Goal: Task Accomplishment & Management: Use online tool/utility

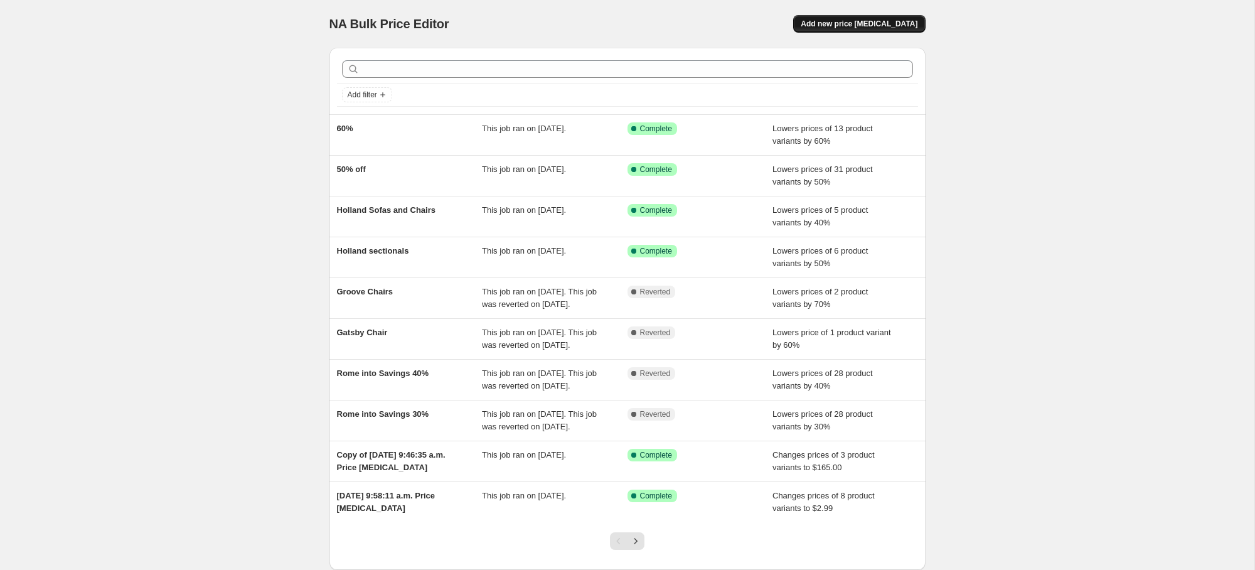
click at [910, 21] on span "Add new price [MEDICAL_DATA]" at bounding box center [858, 24] width 117 height 10
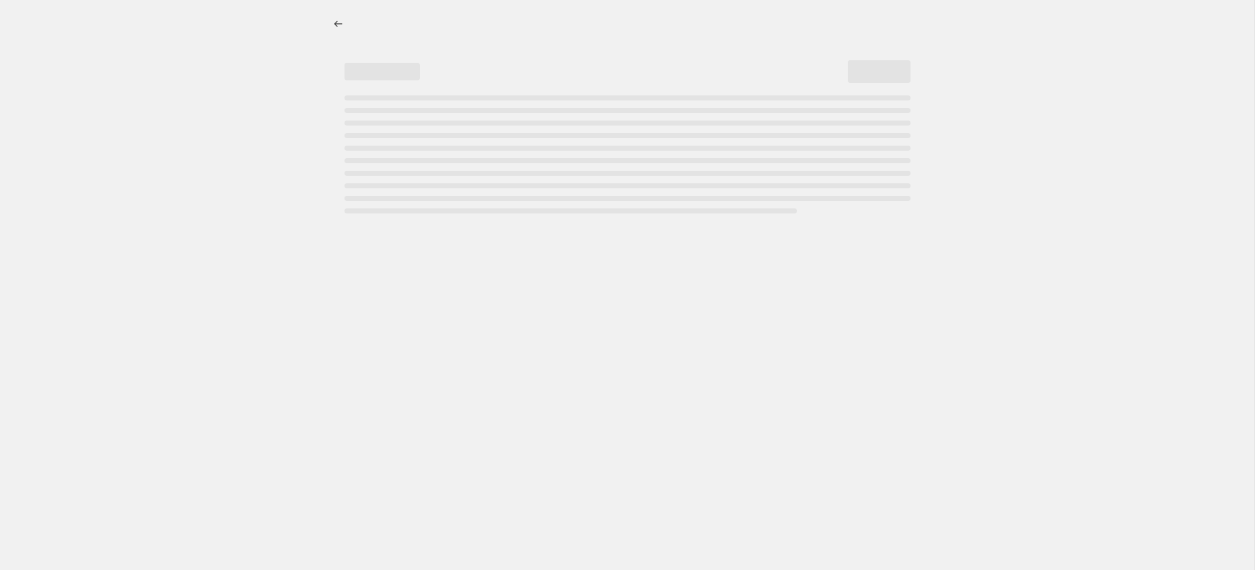
select select "percentage"
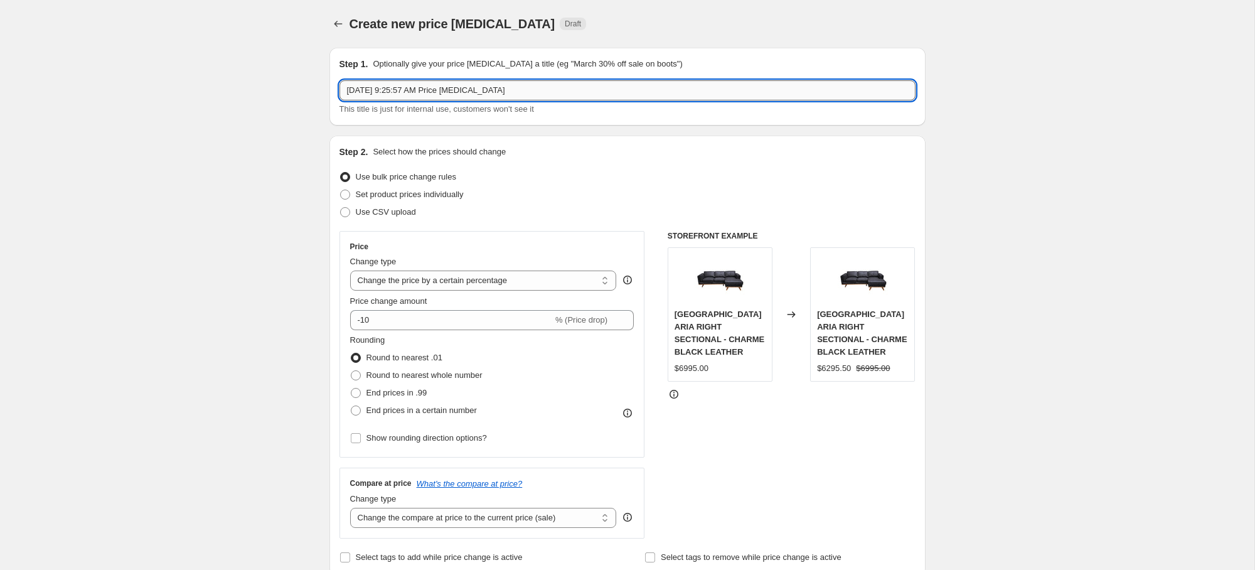
click at [445, 85] on input "Aug 28, 2025, 9:25:57 AM Price change job" at bounding box center [627, 90] width 576 height 20
type input "PANELUX flash sale"
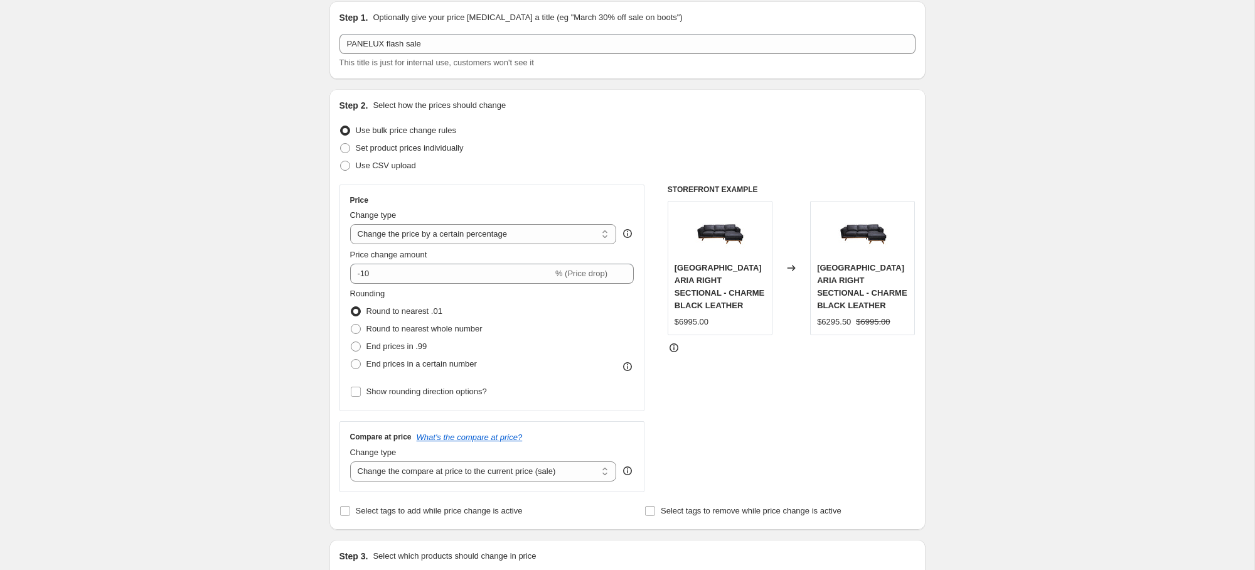
scroll to position [85, 0]
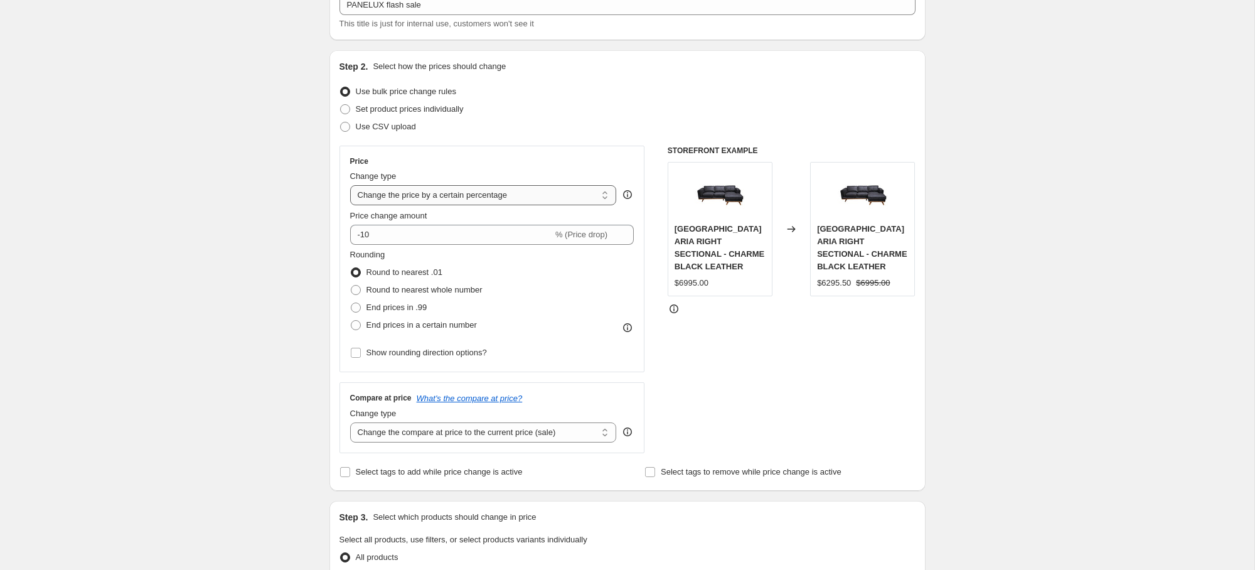
click at [436, 197] on select "Change the price to a certain amount Change the price by a certain amount Chang…" at bounding box center [483, 195] width 267 height 20
select select "by"
click at [350, 185] on select "Change the price to a certain amount Change the price by a certain amount Chang…" at bounding box center [483, 195] width 267 height 20
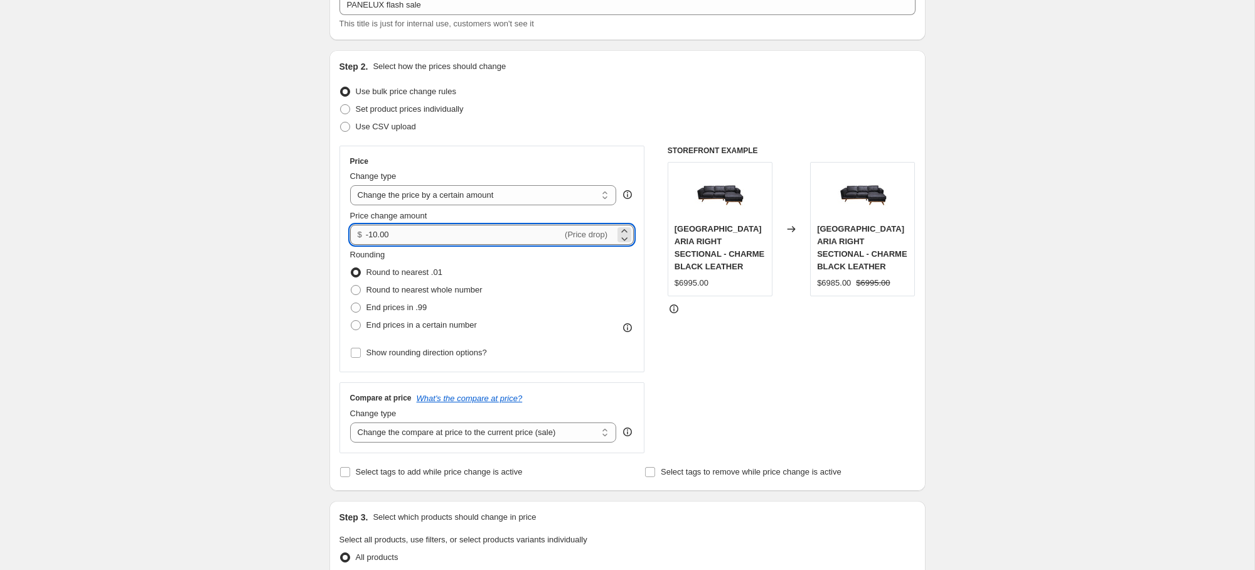
click at [481, 236] on input "-10.00" at bounding box center [464, 235] width 196 height 20
click at [374, 233] on input "-10.00" at bounding box center [464, 235] width 196 height 20
type input "-40.00"
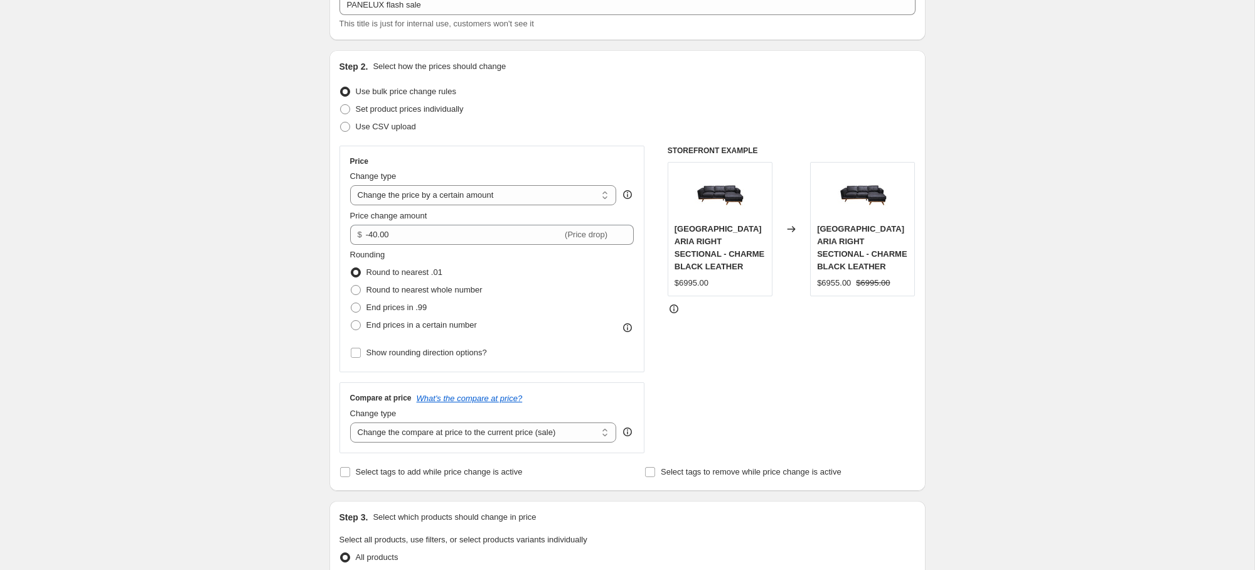
click at [196, 247] on div "Create new price change job. This page is ready Create new price change job Dra…" at bounding box center [627, 550] width 1254 height 1270
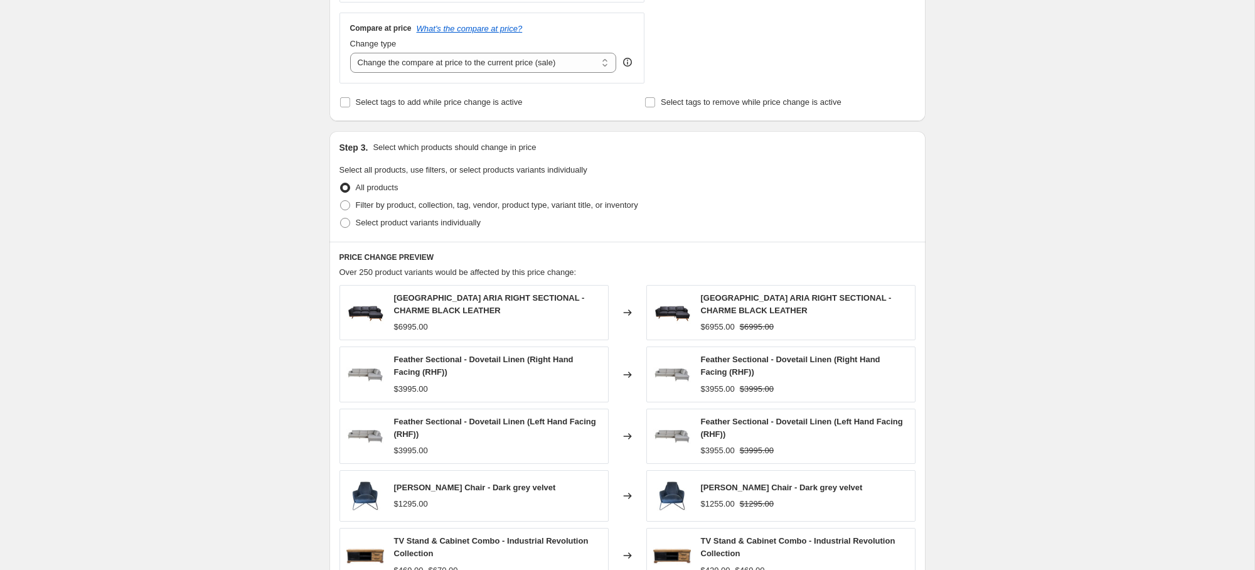
scroll to position [499, 0]
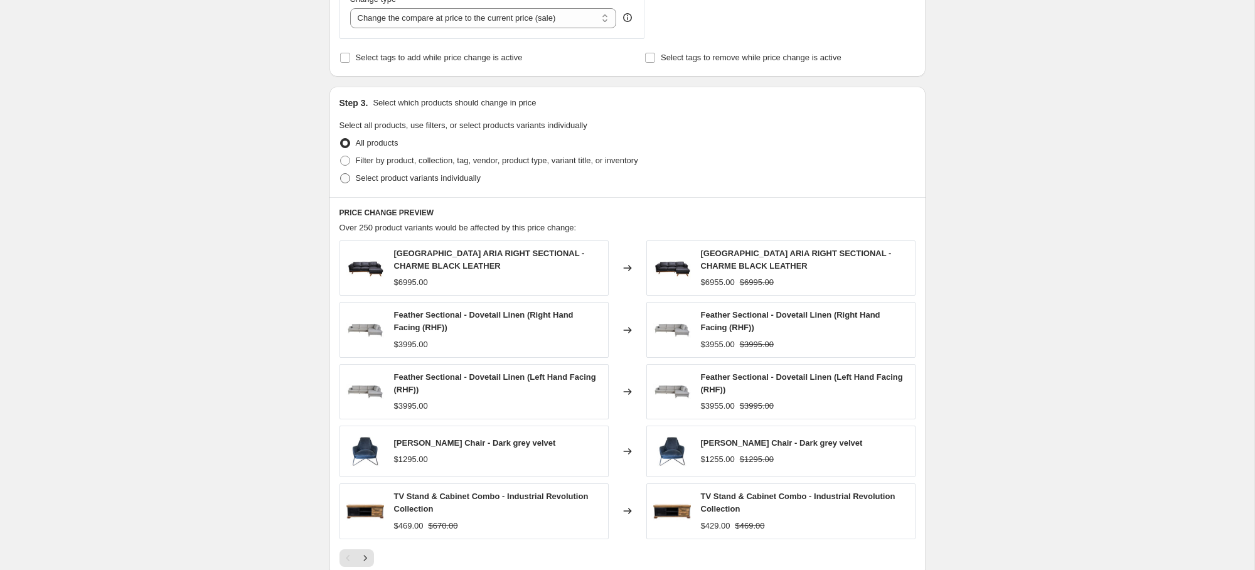
click at [356, 176] on span "Select product variants individually" at bounding box center [418, 177] width 125 height 9
click at [341, 174] on input "Select product variants individually" at bounding box center [340, 173] width 1 height 1
radio input "true"
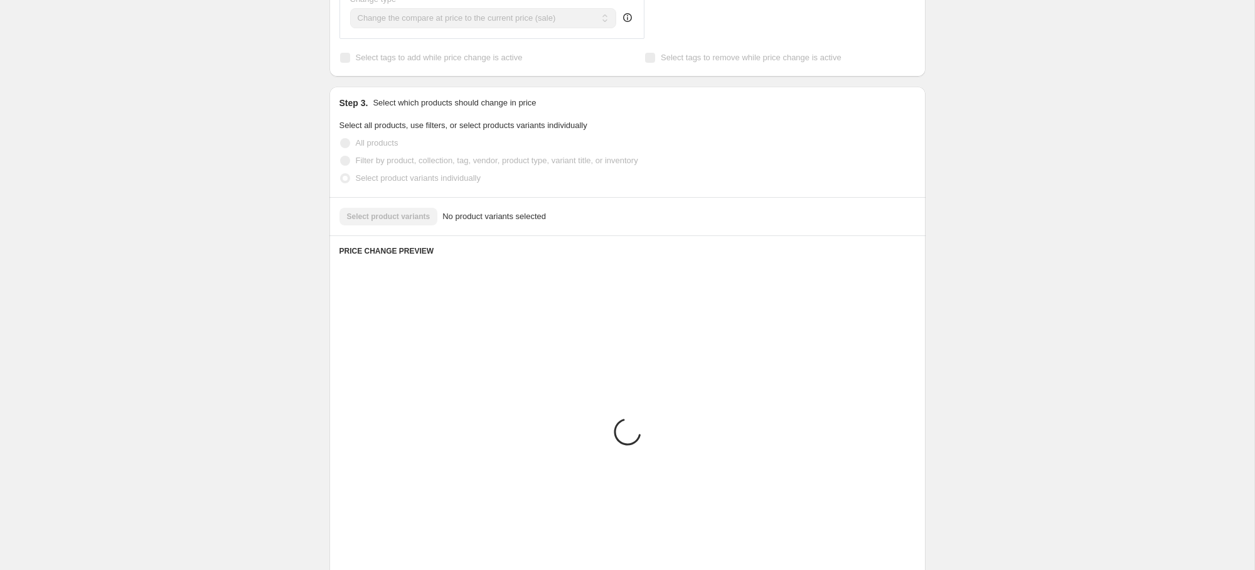
scroll to position [406, 0]
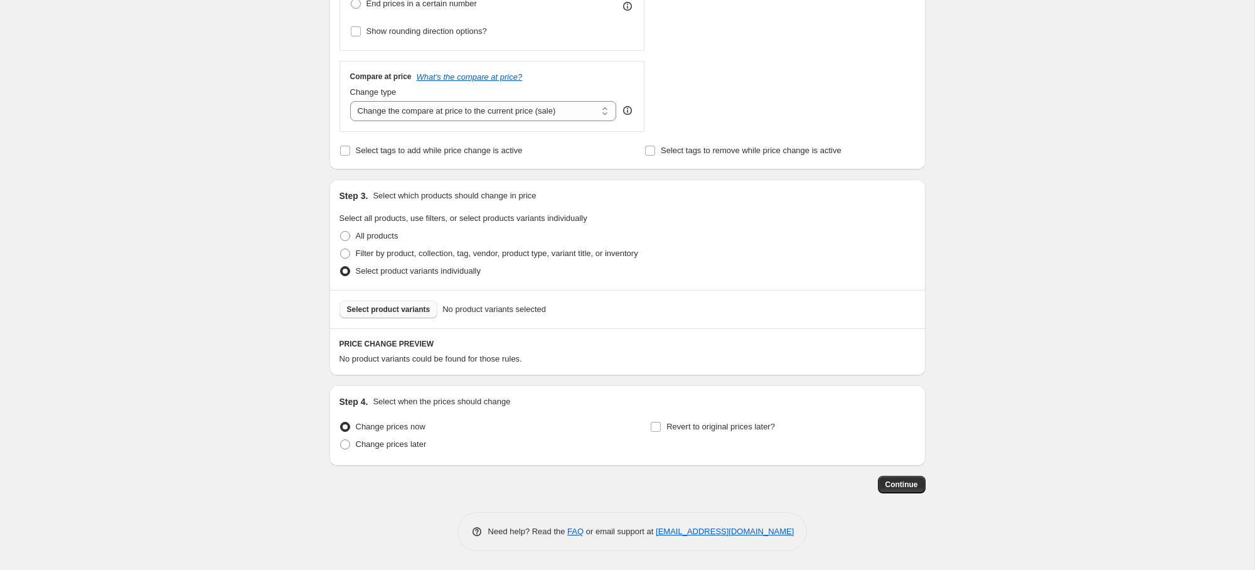
click at [404, 312] on span "Select product variants" at bounding box center [388, 309] width 83 height 10
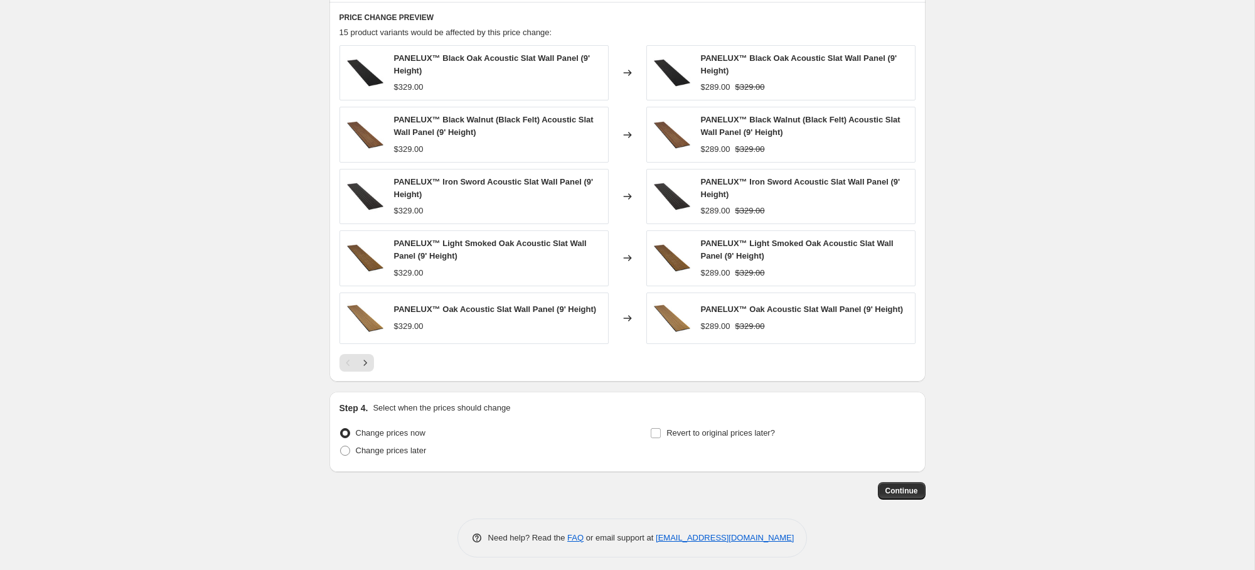
scroll to position [738, 0]
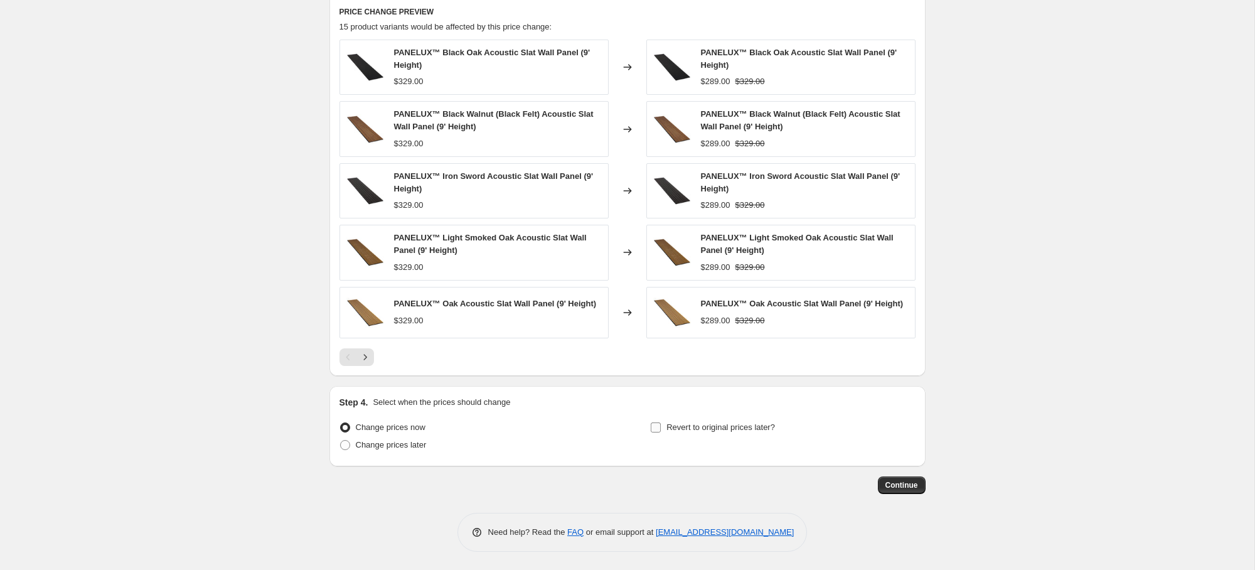
click at [656, 430] on input "Revert to original prices later?" at bounding box center [656, 427] width 10 height 10
checkbox input "true"
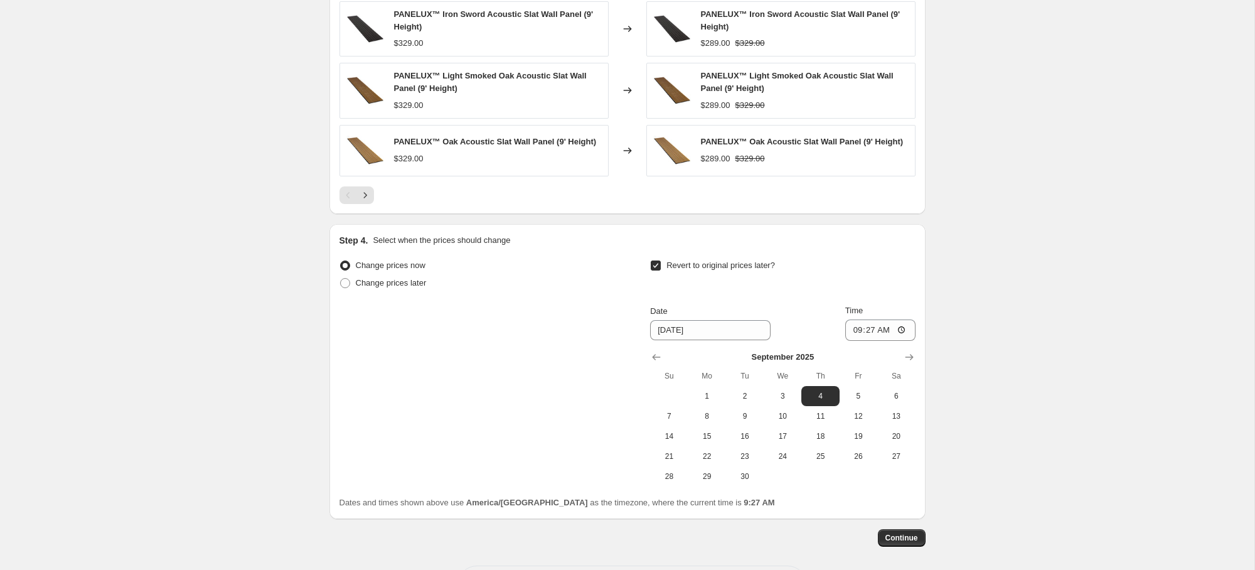
scroll to position [908, 0]
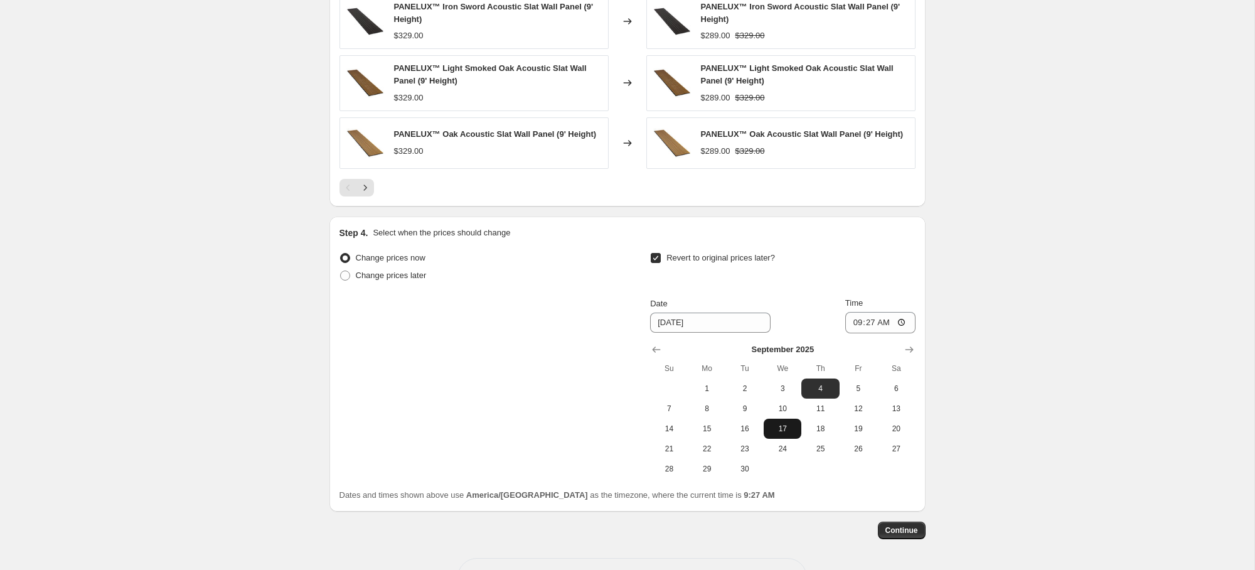
drag, startPoint x: 657, startPoint y: 349, endPoint x: 792, endPoint y: 418, distance: 152.3
click at [657, 349] on icon "Show previous month, August 2025" at bounding box center [656, 349] width 13 height 13
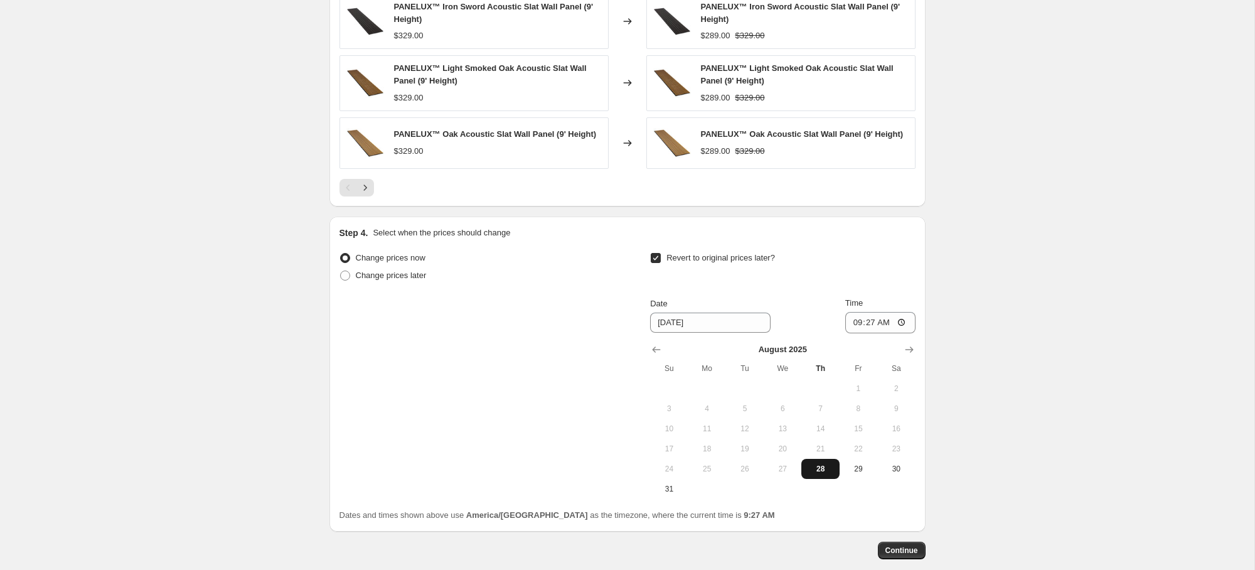
click at [808, 467] on span "28" at bounding box center [820, 469] width 28 height 10
type input "8/28/2025"
click at [851, 324] on input "09:27" at bounding box center [880, 322] width 70 height 21
type input "23:59"
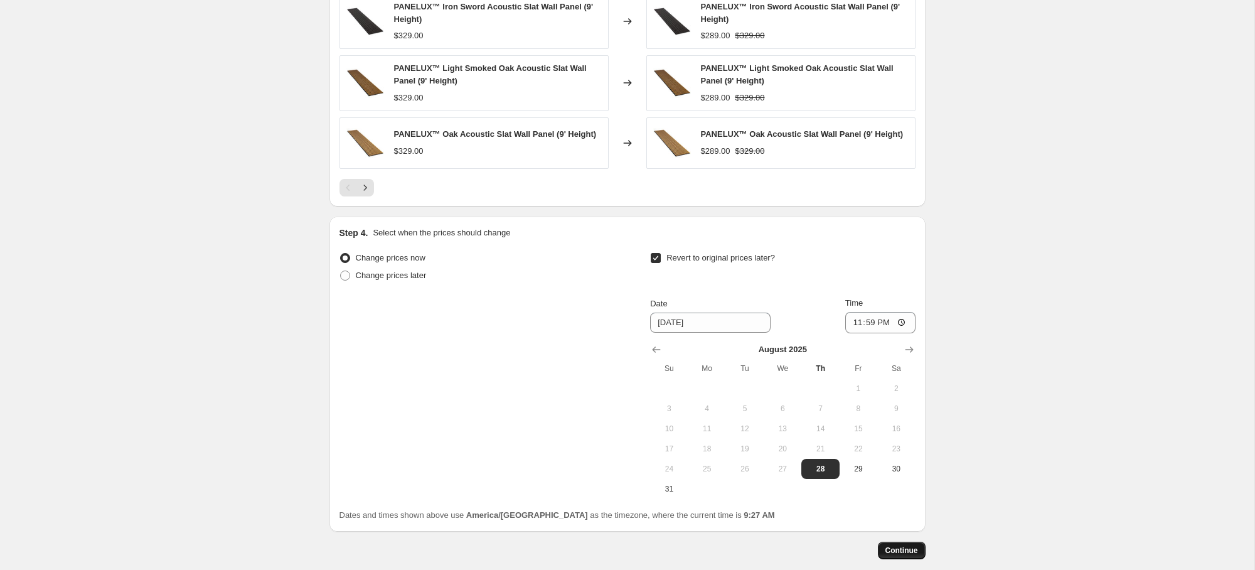
click at [894, 550] on span "Continue" at bounding box center [901, 550] width 33 height 10
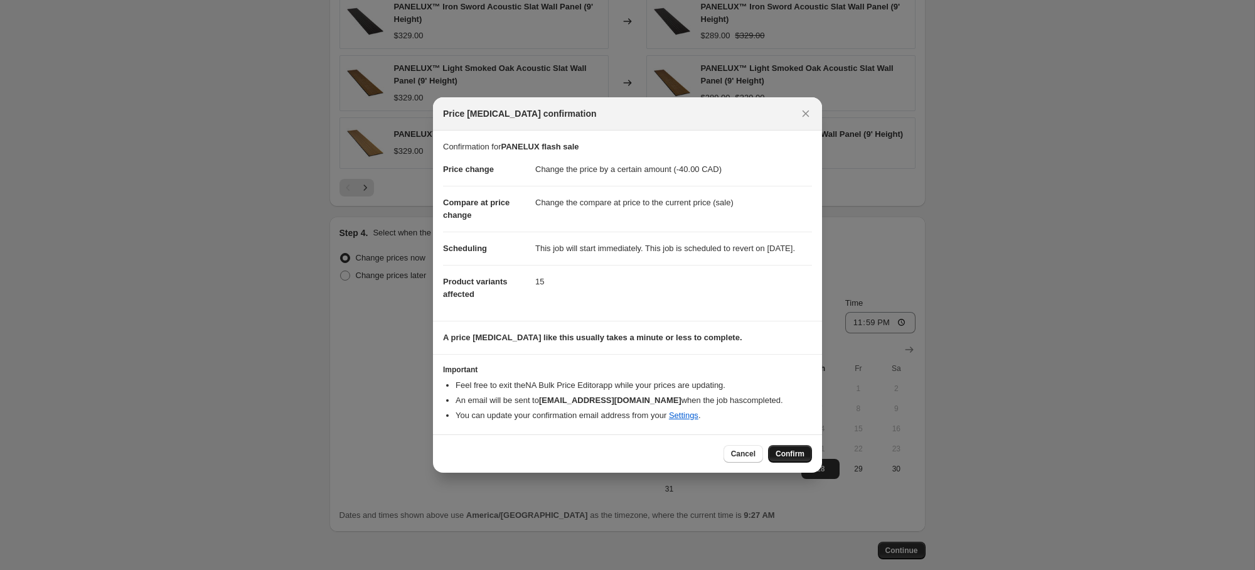
click at [809, 462] on button "Confirm" at bounding box center [790, 454] width 44 height 18
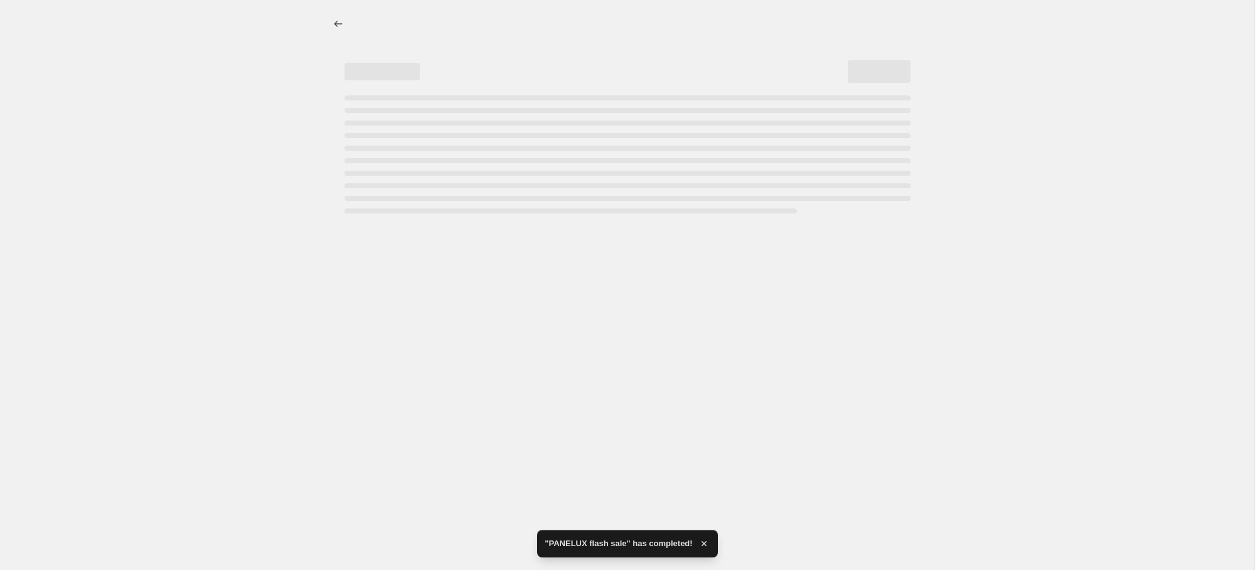
select select "by"
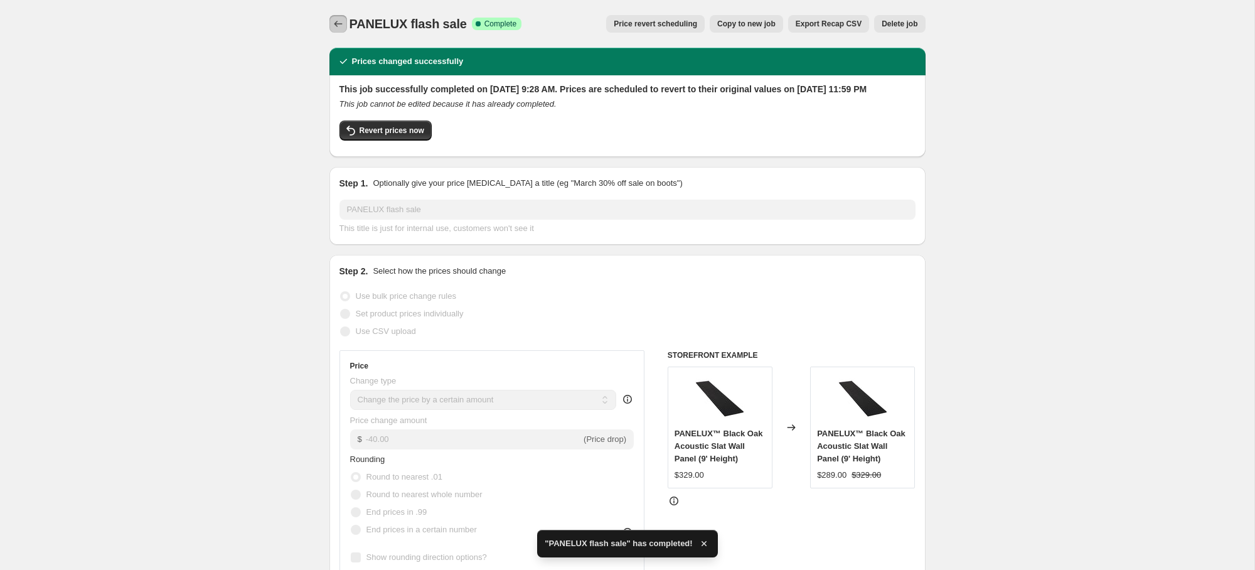
click at [344, 23] on button "Price change jobs" at bounding box center [338, 24] width 18 height 18
